Goal: Information Seeking & Learning: Learn about a topic

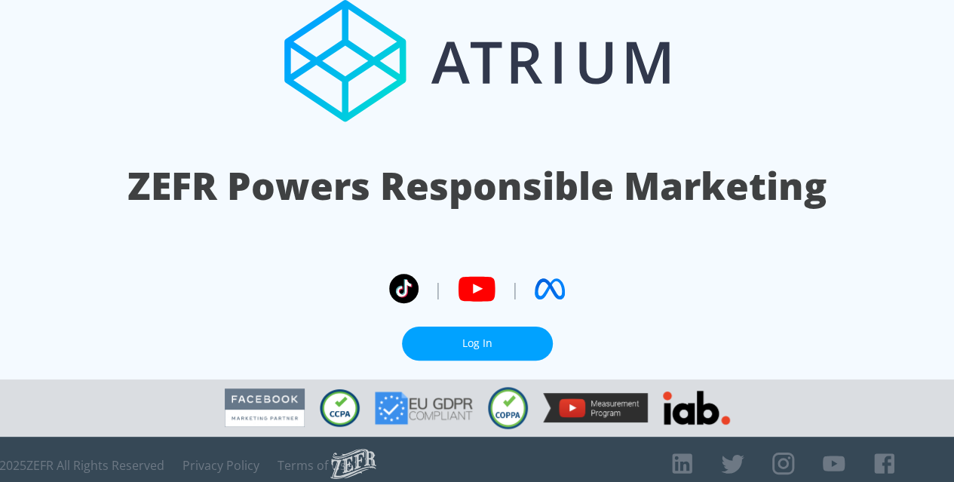
click at [513, 334] on link "Log In" at bounding box center [477, 344] width 151 height 34
click at [484, 342] on link "Log In" at bounding box center [477, 344] width 151 height 34
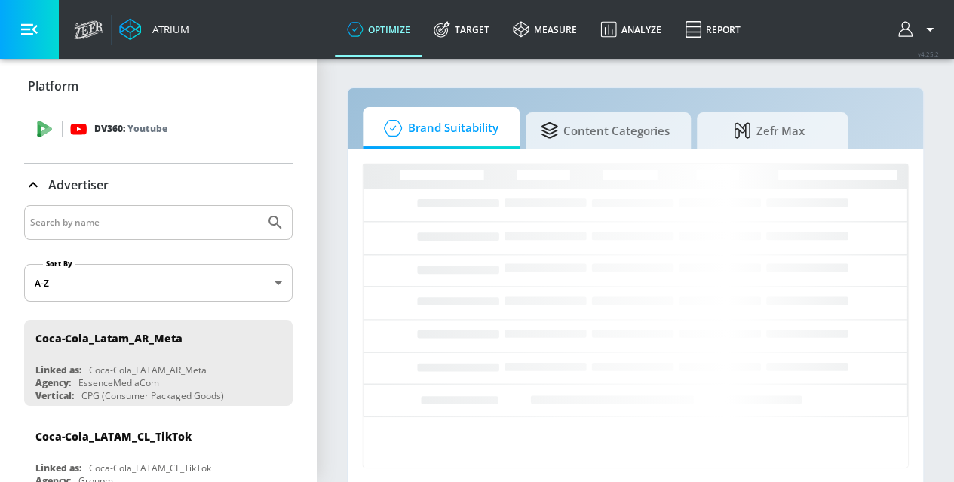
click at [63, 127] on span "DV360: Youtube" at bounding box center [158, 129] width 244 height 17
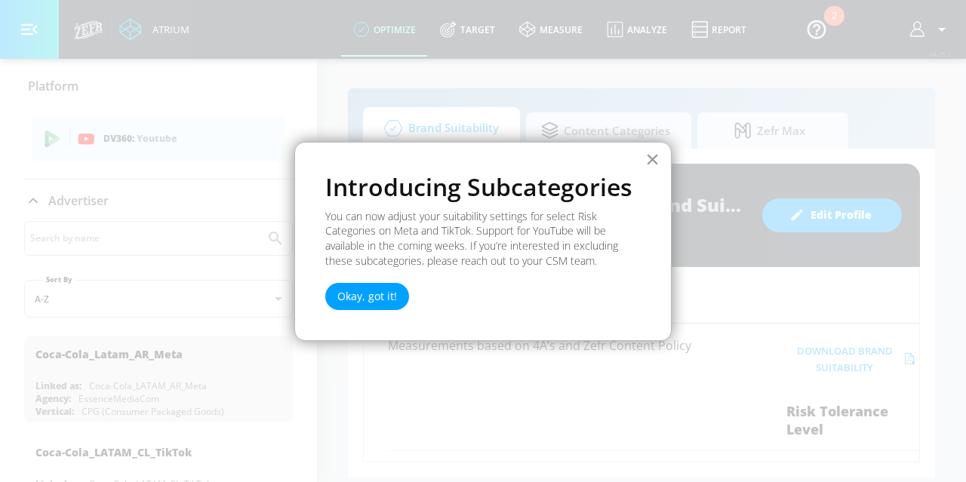
click at [653, 162] on button "×" at bounding box center [652, 159] width 14 height 24
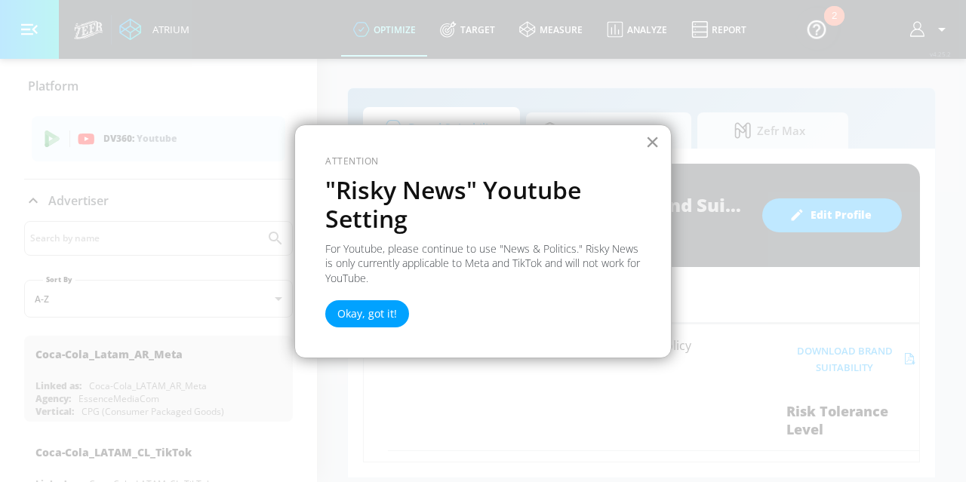
click at [649, 140] on button "×" at bounding box center [652, 142] width 14 height 24
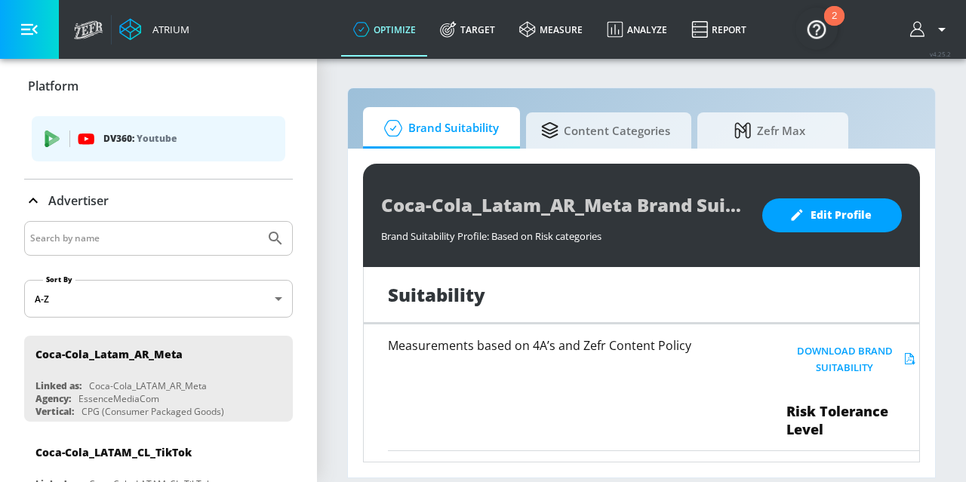
click at [54, 29] on button "button" at bounding box center [29, 29] width 59 height 59
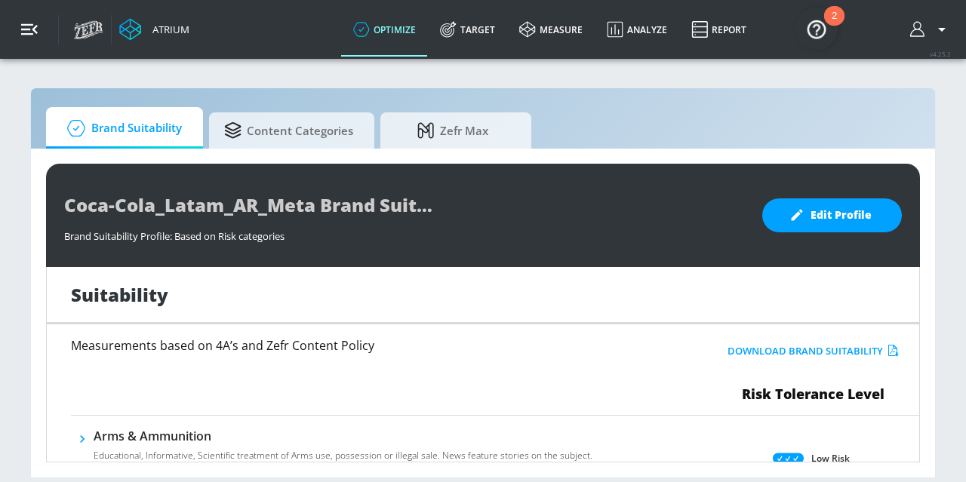
click at [48, 23] on button "button" at bounding box center [29, 29] width 59 height 59
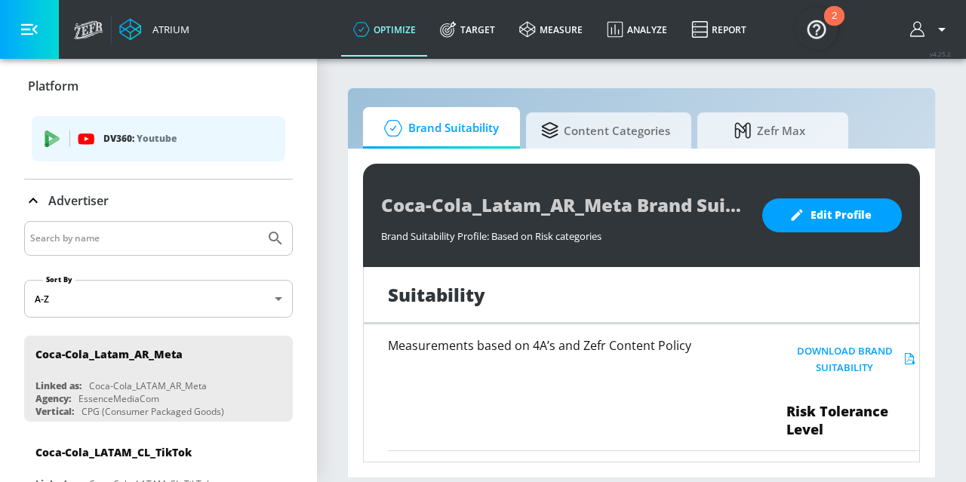
click at [48, 85] on p "Platform" at bounding box center [53, 86] width 51 height 17
click at [557, 31] on link "measure" at bounding box center [551, 29] width 88 height 54
